Goal: Information Seeking & Learning: Learn about a topic

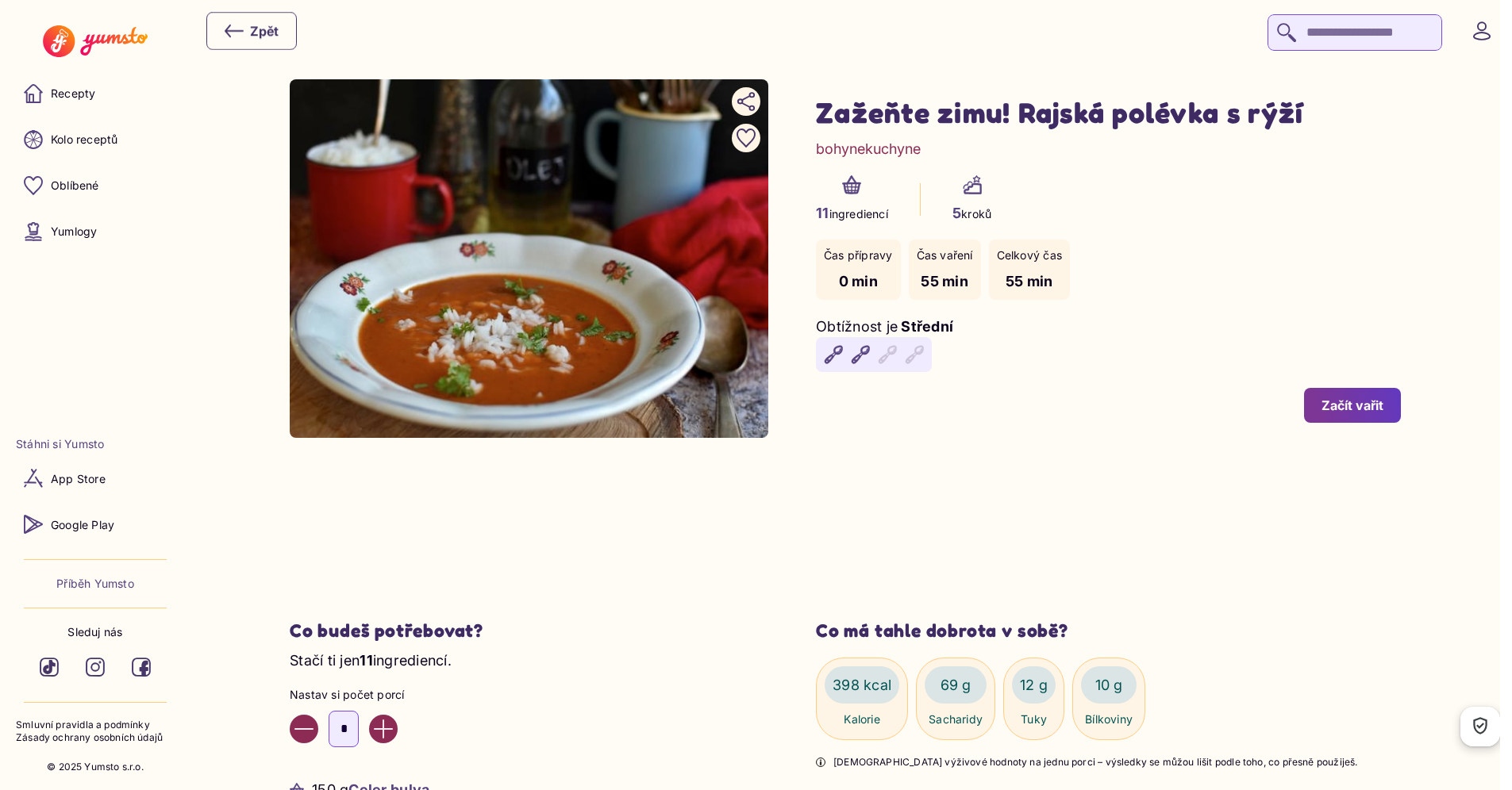
click at [927, 30] on div "Zpět" at bounding box center [851, 30] width 1290 height 39
click at [84, 85] on link "Recepty" at bounding box center [95, 93] width 159 height 38
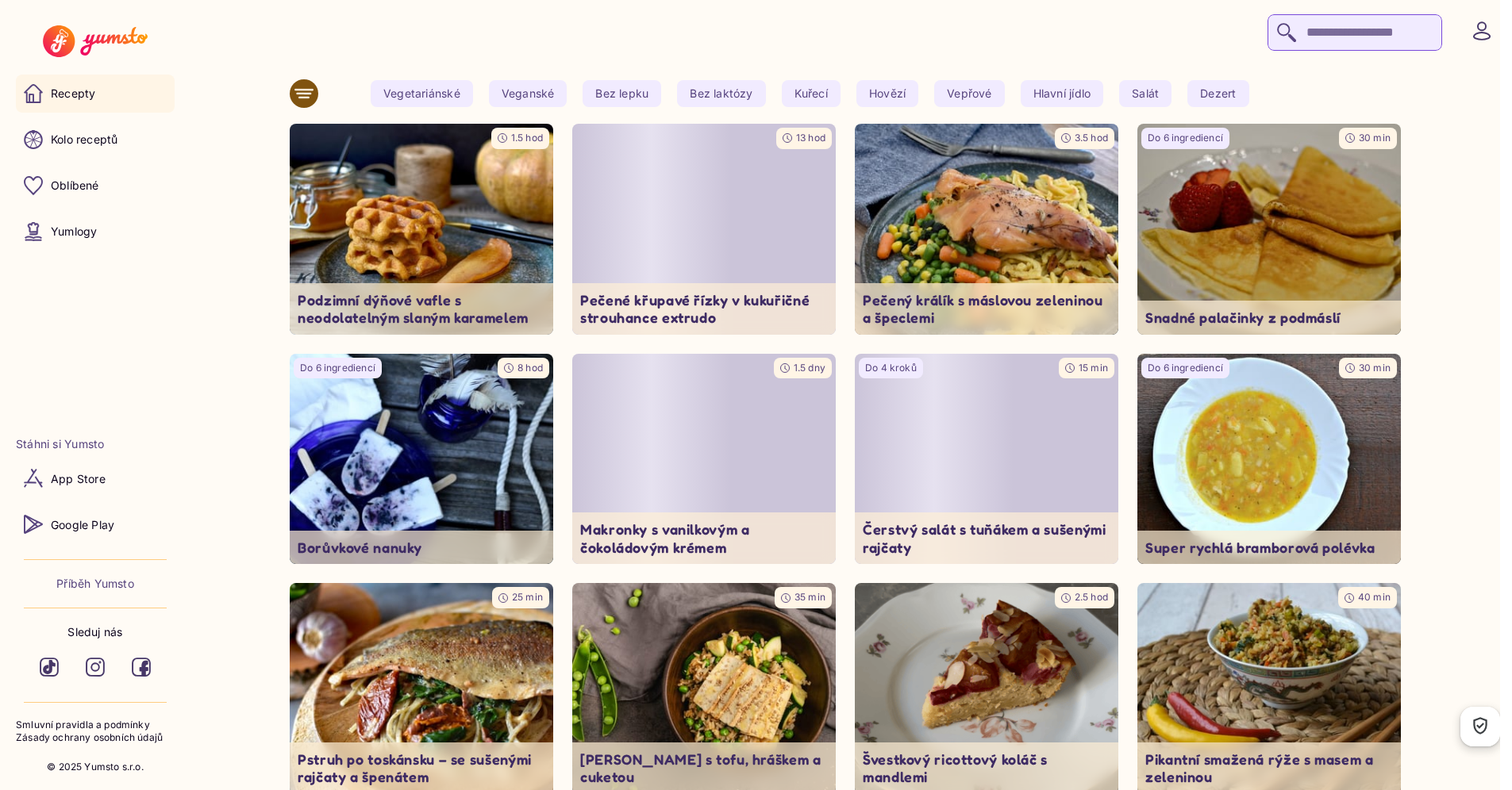
click at [978, 23] on div at bounding box center [851, 30] width 1290 height 39
